Goal: Information Seeking & Learning: Learn about a topic

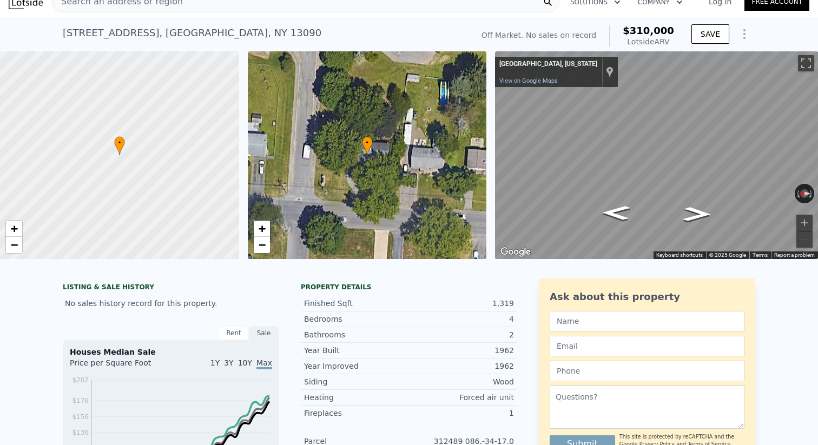
scroll to position [12, 0]
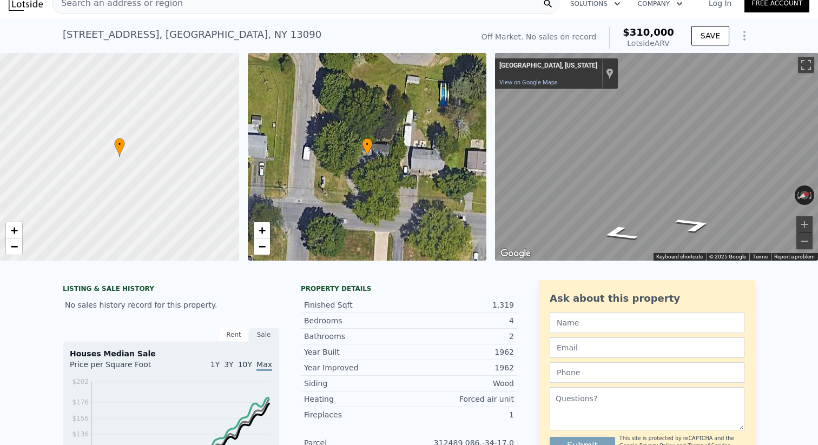
click at [459, 155] on div "• + − • + − ← Move left → Move right ↑ Move up ↓ Move down + Zoom in - Zoom out…" at bounding box center [409, 157] width 818 height 208
click at [422, 154] on div "• + − • + − ← Move left → Move right ↑ Move up ↓ Move down + Zoom in - Zoom out…" at bounding box center [409, 157] width 818 height 208
click at [623, 228] on icon "Go North" at bounding box center [617, 233] width 65 height 21
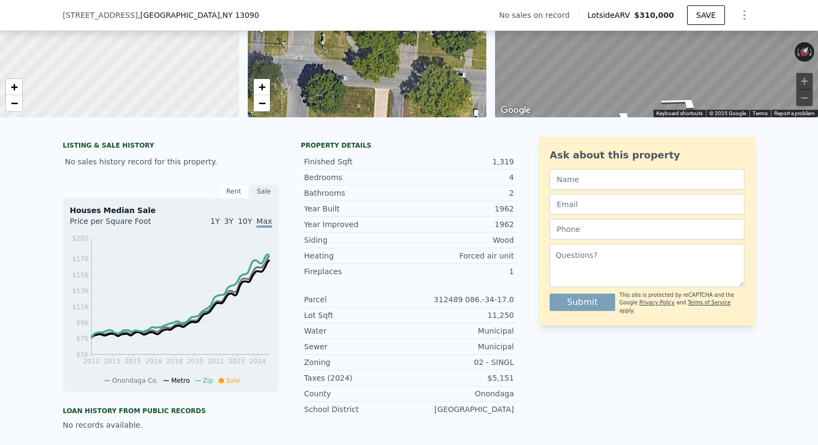
scroll to position [0, 0]
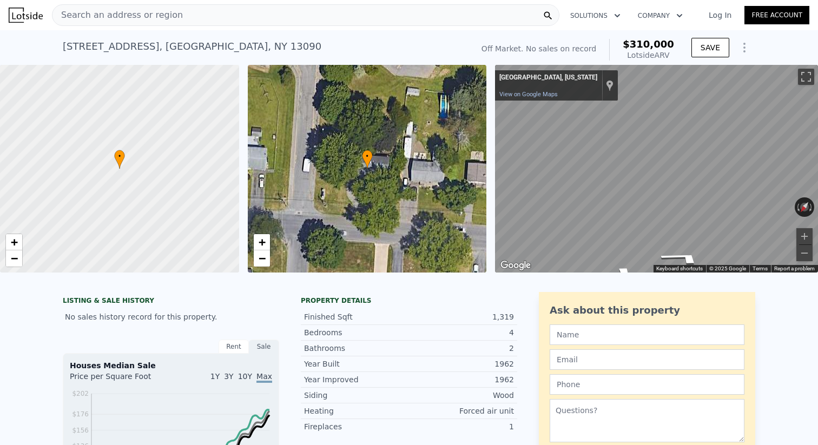
click at [377, 18] on div "Search an address or region" at bounding box center [305, 15] width 507 height 22
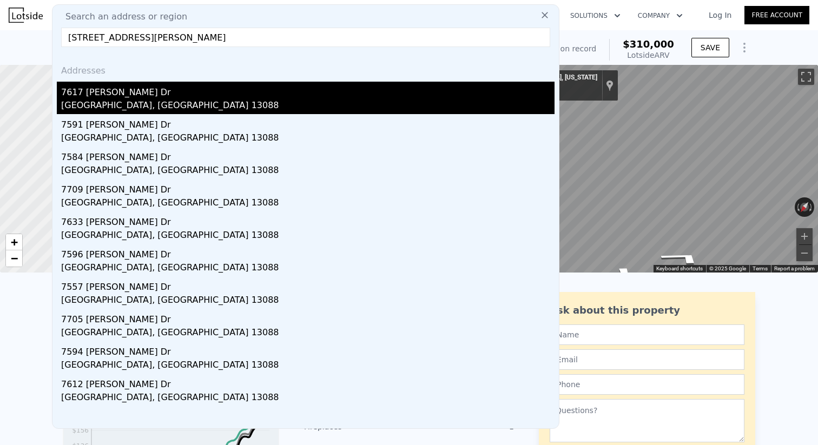
type input "[STREET_ADDRESS][PERSON_NAME]"
click at [154, 97] on div "7617 [PERSON_NAME] Dr" at bounding box center [307, 90] width 493 height 17
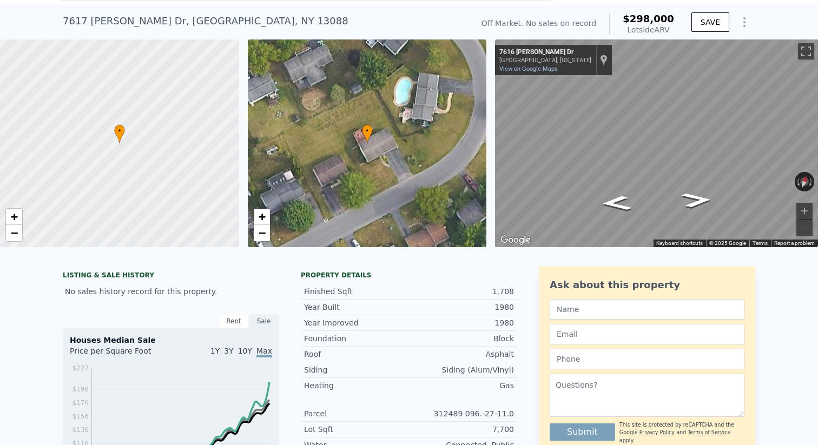
scroll to position [28, 0]
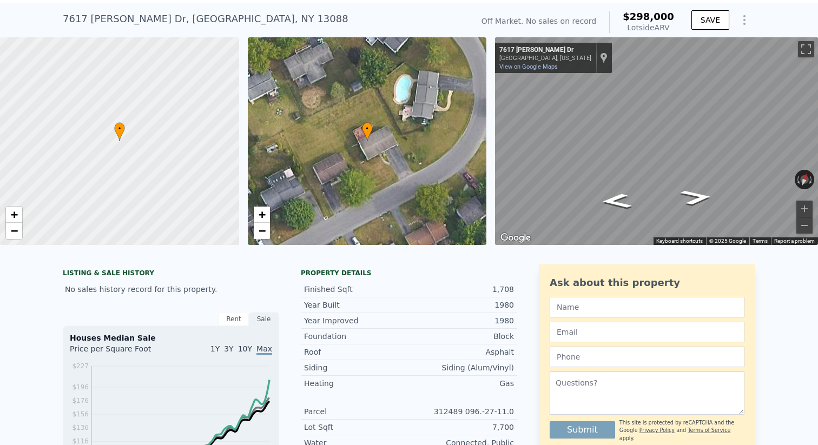
click at [469, 125] on div "• + −" at bounding box center [367, 141] width 239 height 208
click at [546, 65] on link "View on Google Maps" at bounding box center [528, 66] width 58 height 7
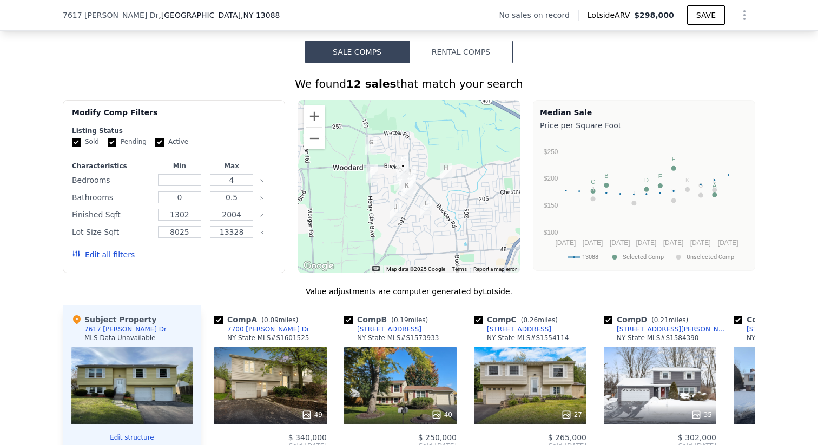
scroll to position [783, 0]
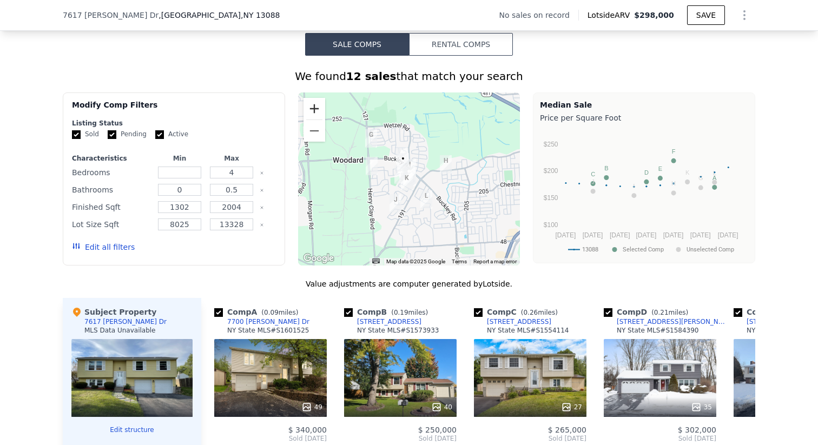
click at [315, 107] on button "Zoom in" at bounding box center [314, 109] width 22 height 22
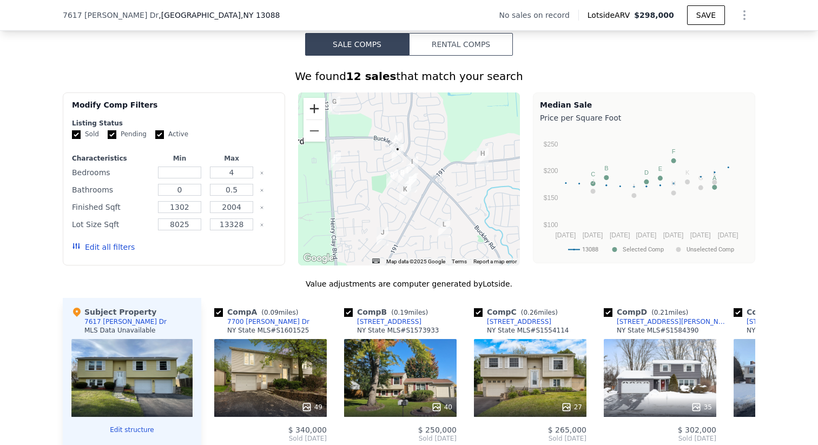
click at [315, 107] on button "Zoom in" at bounding box center [314, 109] width 22 height 22
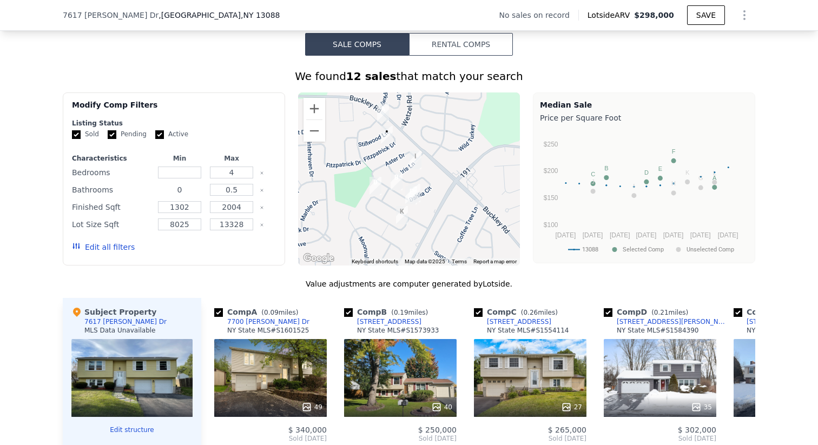
click at [174, 188] on input "0" at bounding box center [179, 190] width 43 height 12
click at [248, 191] on input "0.5" at bounding box center [231, 190] width 43 height 12
click at [230, 192] on input "0.5" at bounding box center [231, 190] width 43 height 12
click at [249, 241] on button "Update Search" at bounding box center [235, 247] width 82 height 15
type input "0.5"
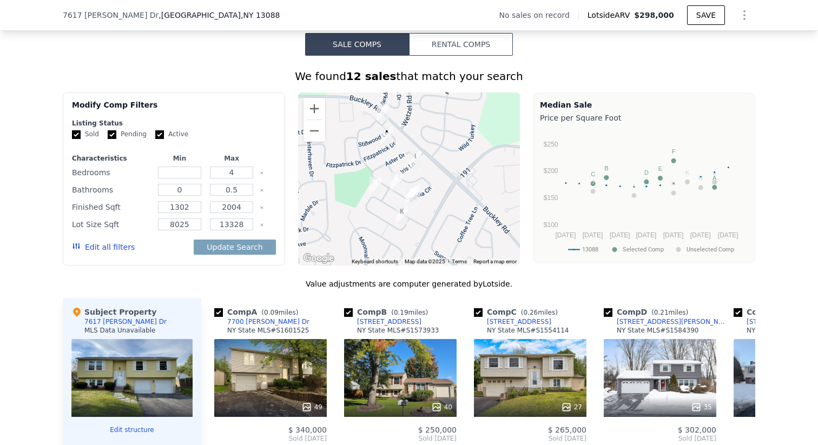
click at [0, 194] on div "We found 12 sales that match your search Filters Map Prices Modify Comp Filters…" at bounding box center [409, 353] width 818 height 594
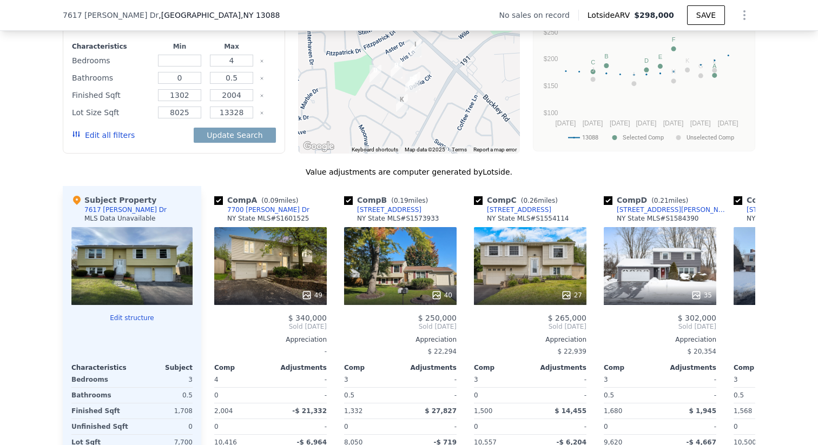
scroll to position [872, 0]
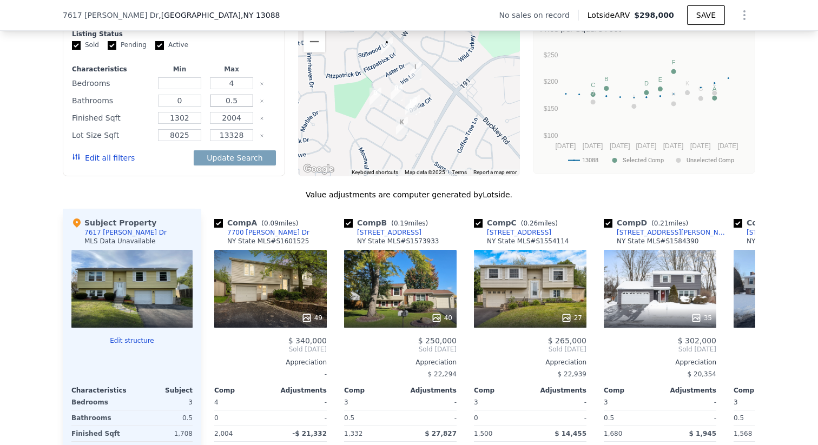
click at [233, 104] on input "0.5" at bounding box center [231, 101] width 43 height 12
click at [260, 100] on icon "Clear" at bounding box center [262, 101] width 4 height 4
click at [235, 164] on button "Update Search" at bounding box center [235, 157] width 82 height 15
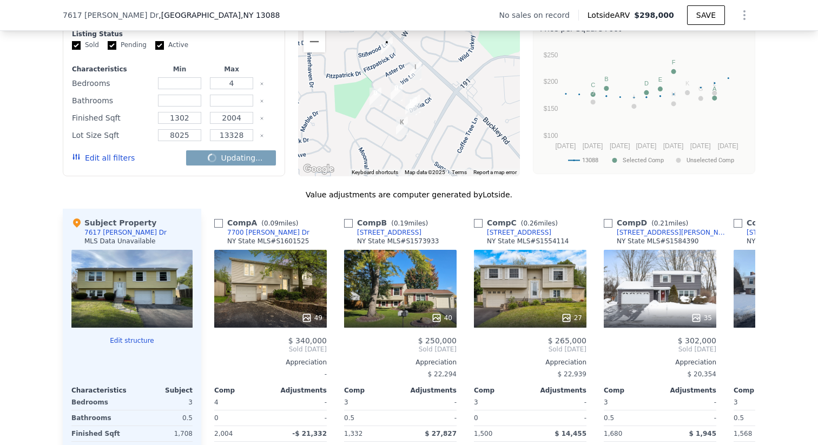
checkbox input "false"
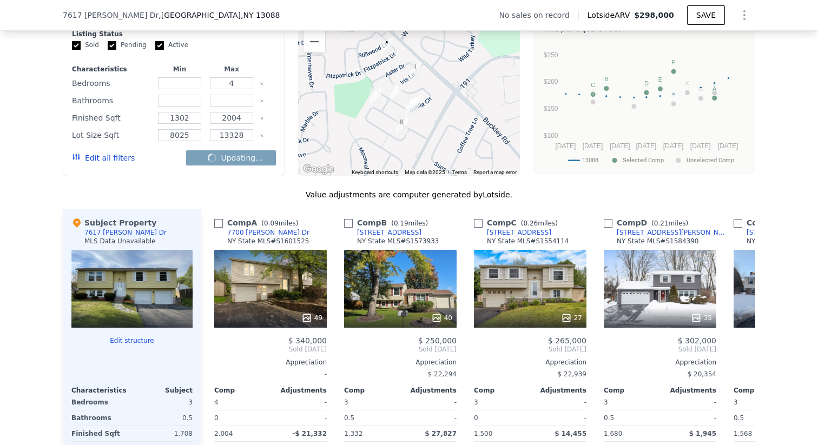
checkbox input "false"
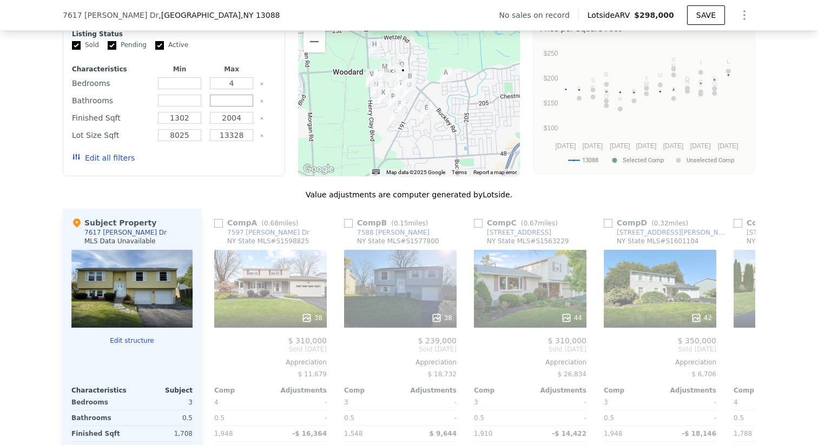
click at [231, 102] on input "number" at bounding box center [231, 101] width 43 height 12
type input "0.5"
click at [255, 165] on button "Update Search" at bounding box center [235, 157] width 82 height 15
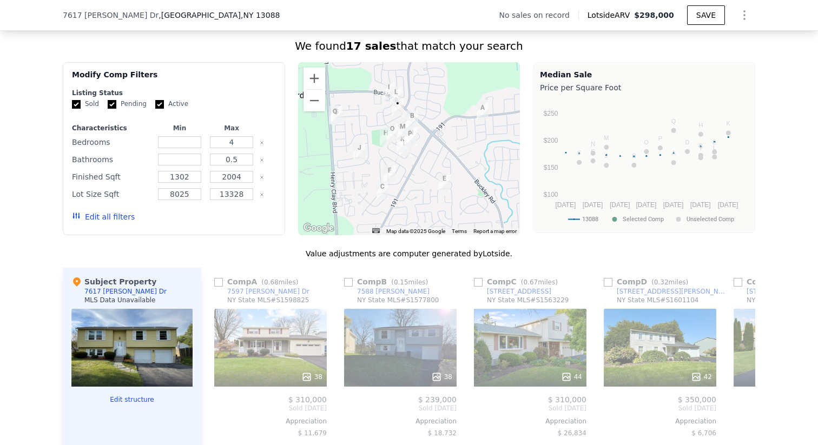
scroll to position [811, 0]
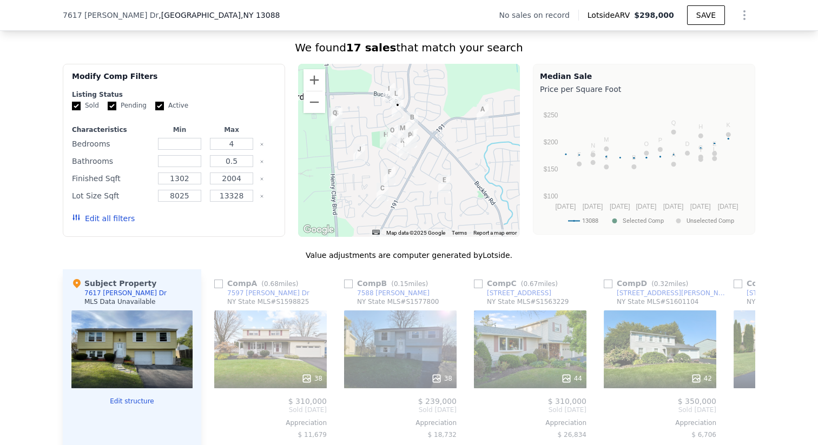
click at [243, 269] on div "Value adjustments are computer generated by Lotside . Subject Property [STREET_…" at bounding box center [409, 435] width 692 height 371
click at [241, 162] on input "0.5" at bounding box center [231, 161] width 43 height 12
click at [241, 147] on input "4" at bounding box center [231, 144] width 43 height 12
type input "4"
click at [250, 221] on button "Update Search" at bounding box center [235, 218] width 82 height 15
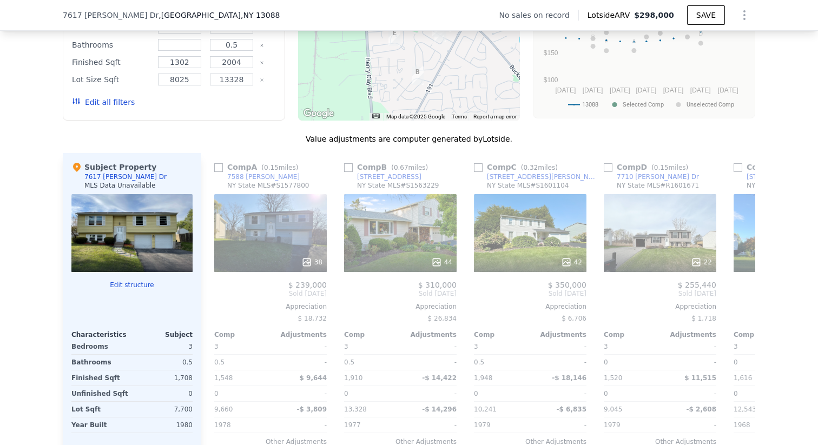
scroll to position [931, 0]
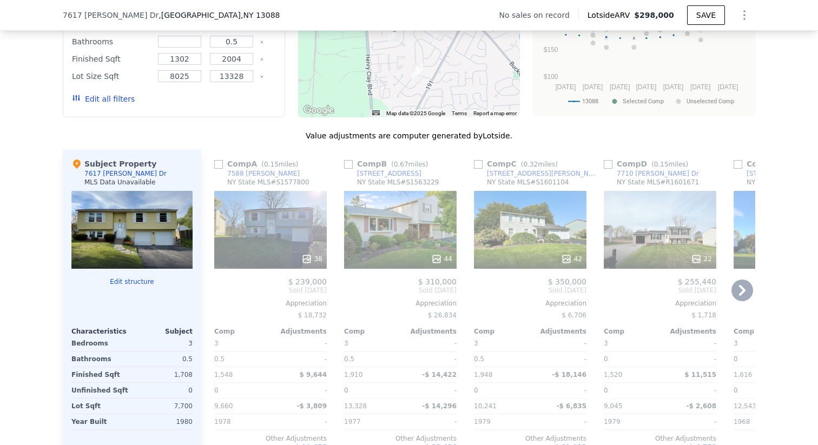
click at [436, 255] on icon at bounding box center [436, 258] width 7 height 7
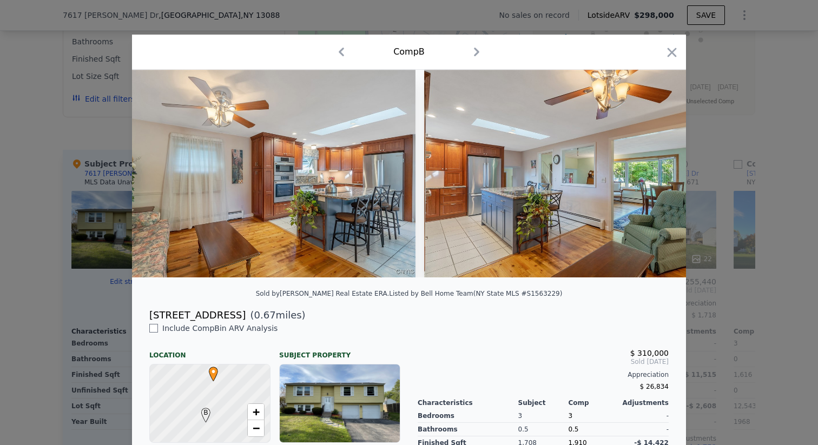
scroll to position [0, 2591]
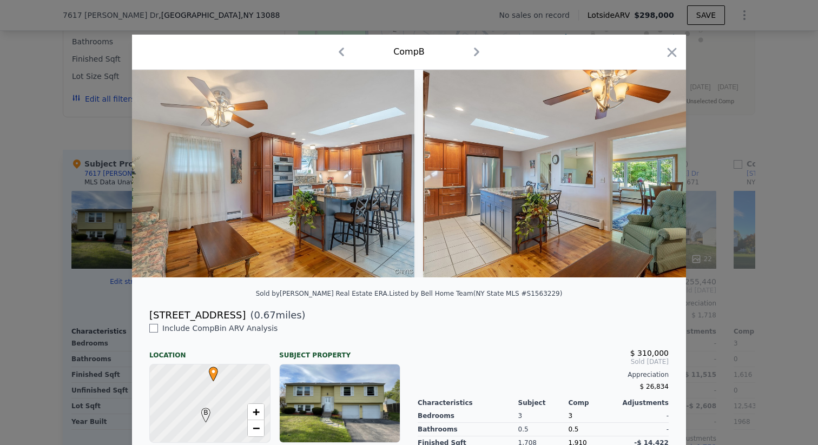
click at [669, 49] on icon "button" at bounding box center [671, 52] width 9 height 9
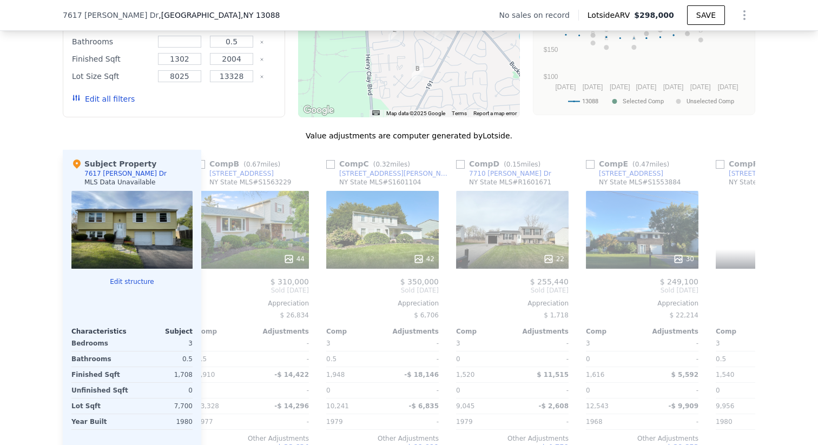
scroll to position [0, 149]
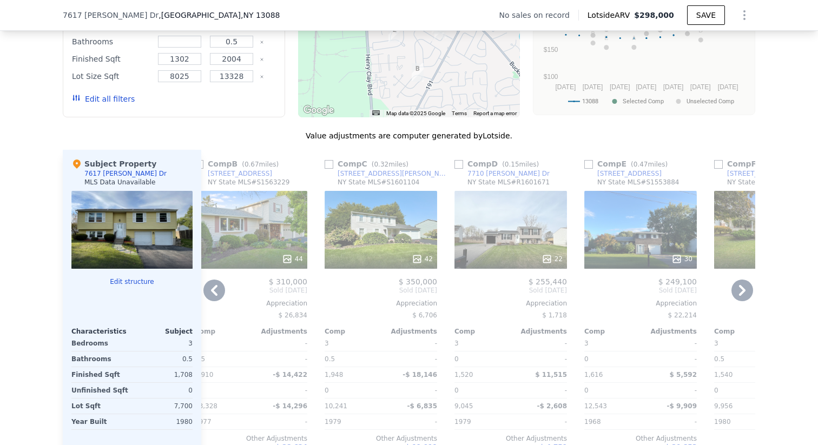
click at [529, 232] on div "22" at bounding box center [510, 230] width 113 height 78
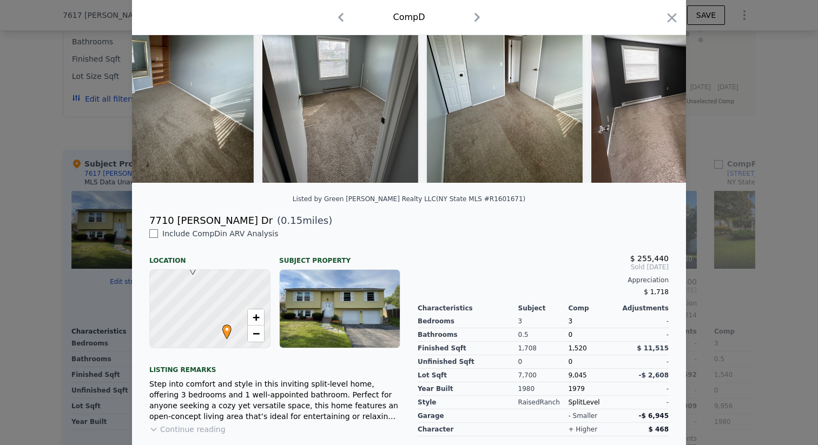
scroll to position [0, 1912]
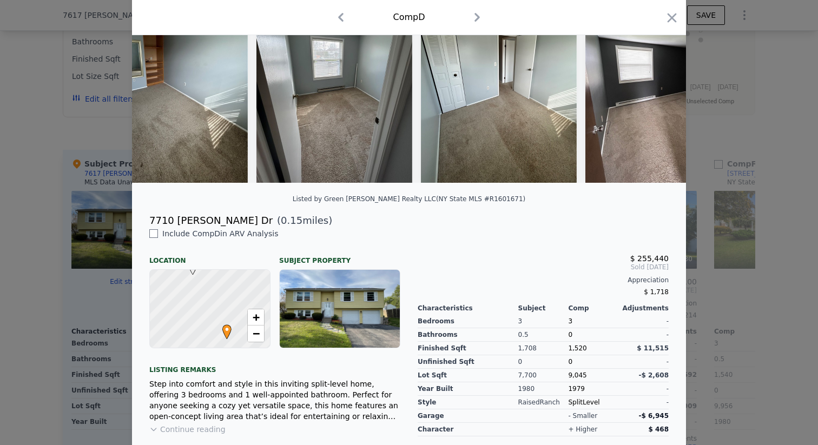
click at [0, 418] on div at bounding box center [409, 222] width 818 height 445
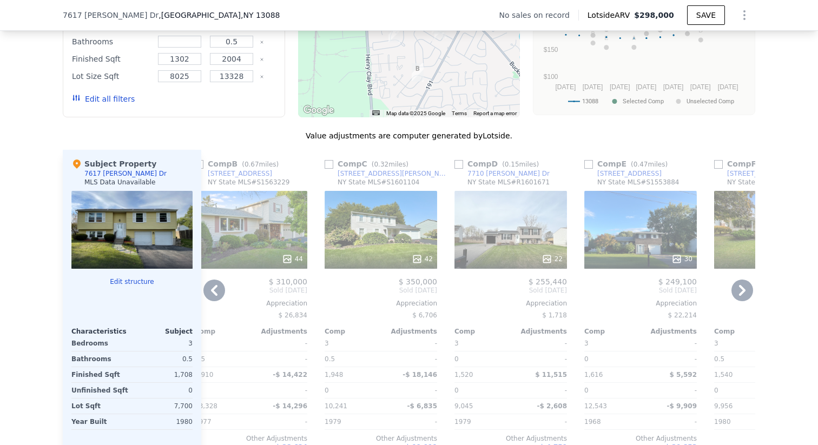
click at [642, 240] on div "30" at bounding box center [640, 230] width 113 height 78
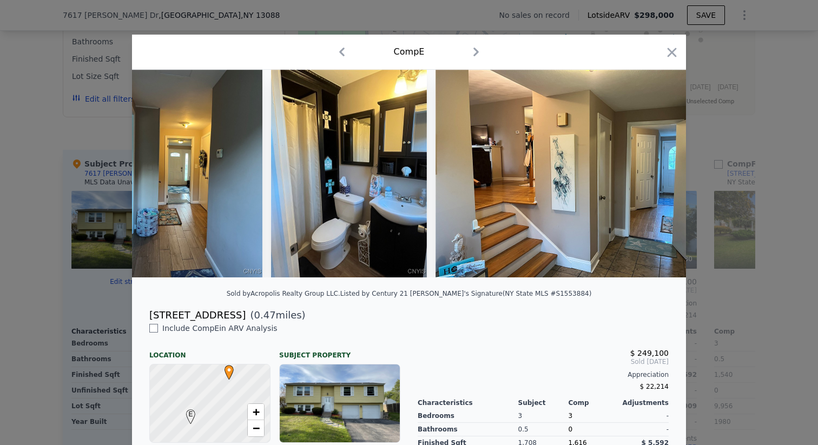
scroll to position [0, 1336]
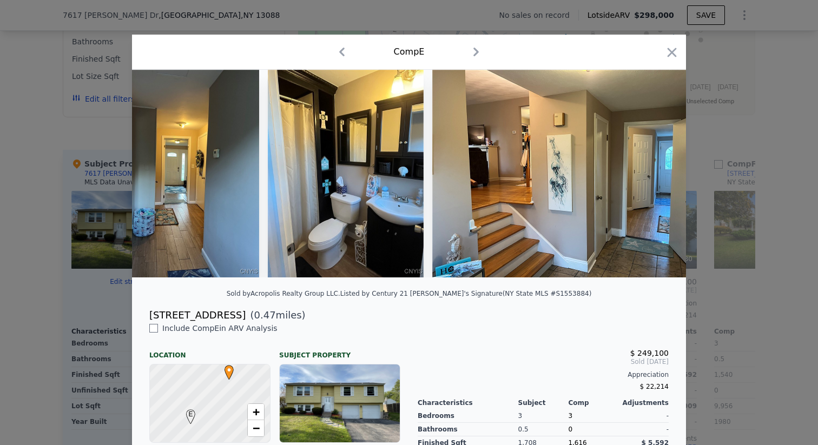
click at [0, 323] on div at bounding box center [409, 222] width 818 height 445
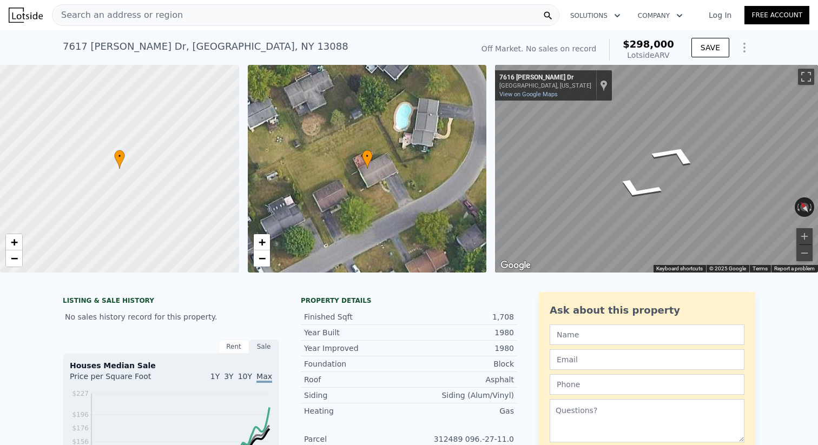
type input "4"
type input "0"
checkbox input "true"
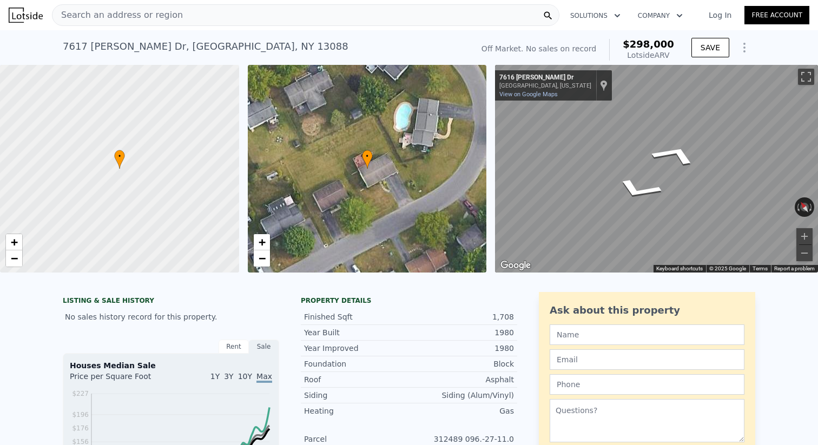
checkbox input "true"
